Goal: Task Accomplishment & Management: Use online tool/utility

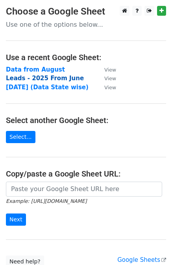
click at [57, 77] on strong "Leads - 2025 From June" at bounding box center [45, 78] width 78 height 7
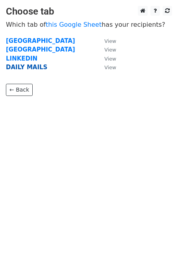
click at [38, 64] on strong "DAILY MAILS" at bounding box center [26, 67] width 41 height 7
